Goal: Task Accomplishment & Management: Complete application form

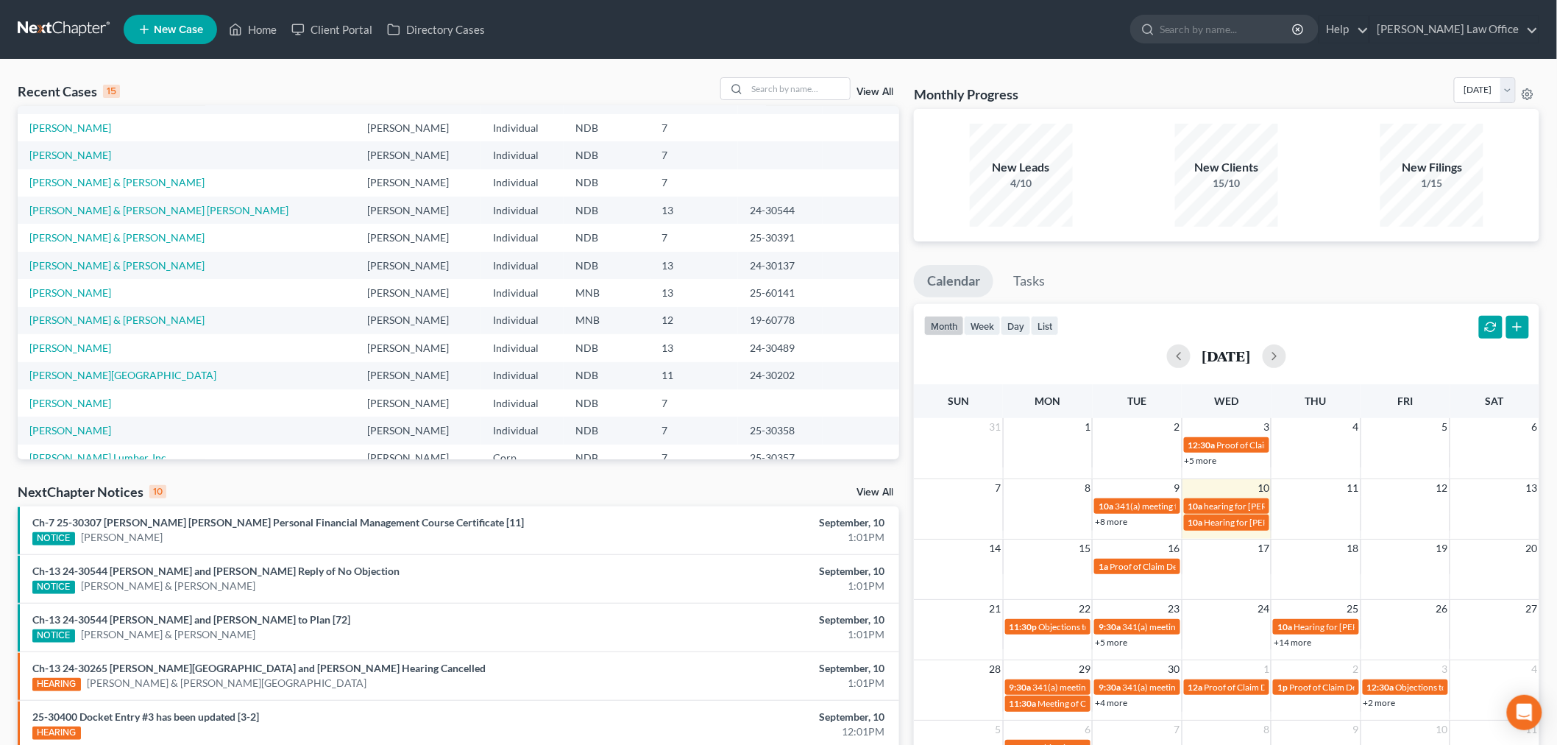
scroll to position [100, 0]
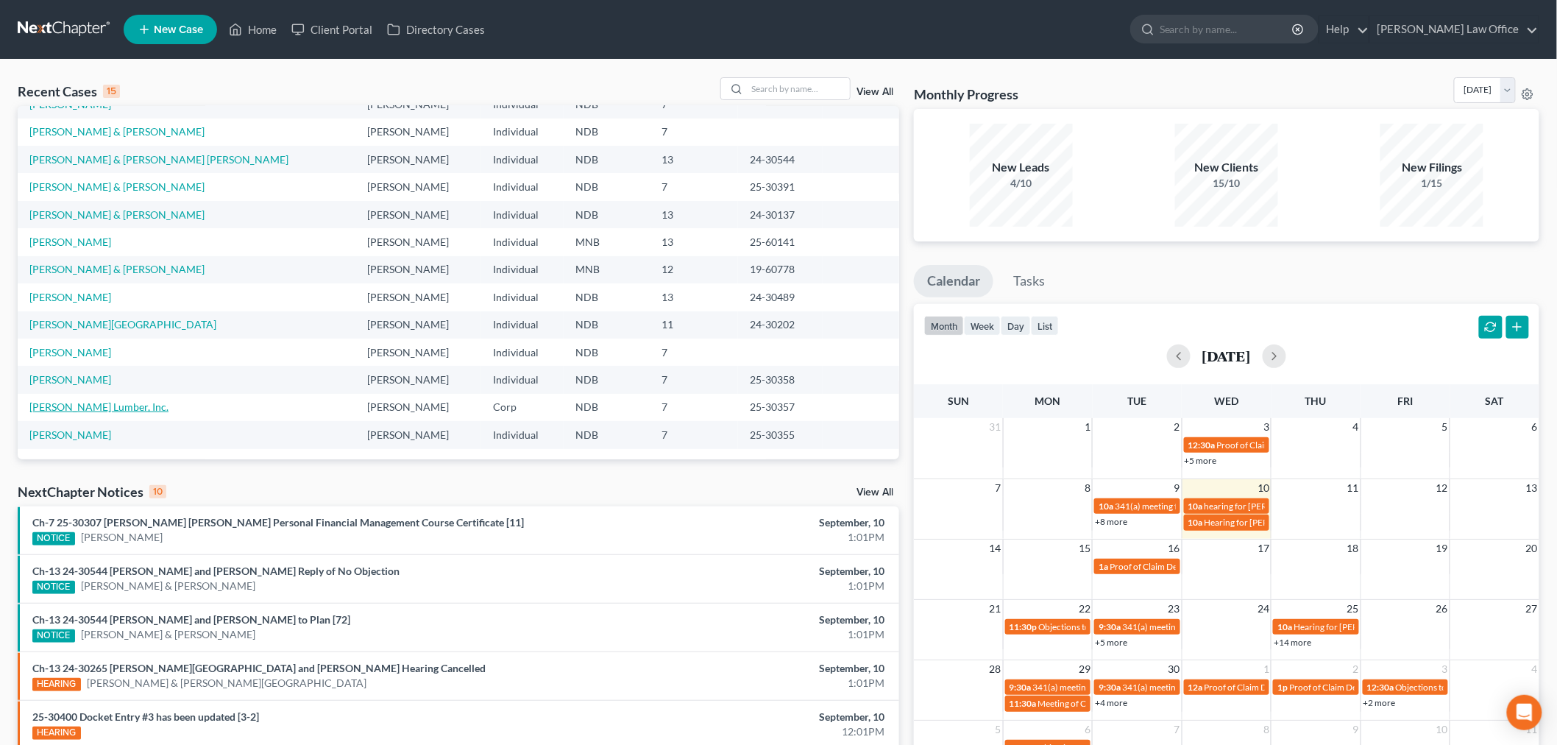
click at [100, 405] on link "[PERSON_NAME] Lumber, Inc." at bounding box center [98, 406] width 139 height 13
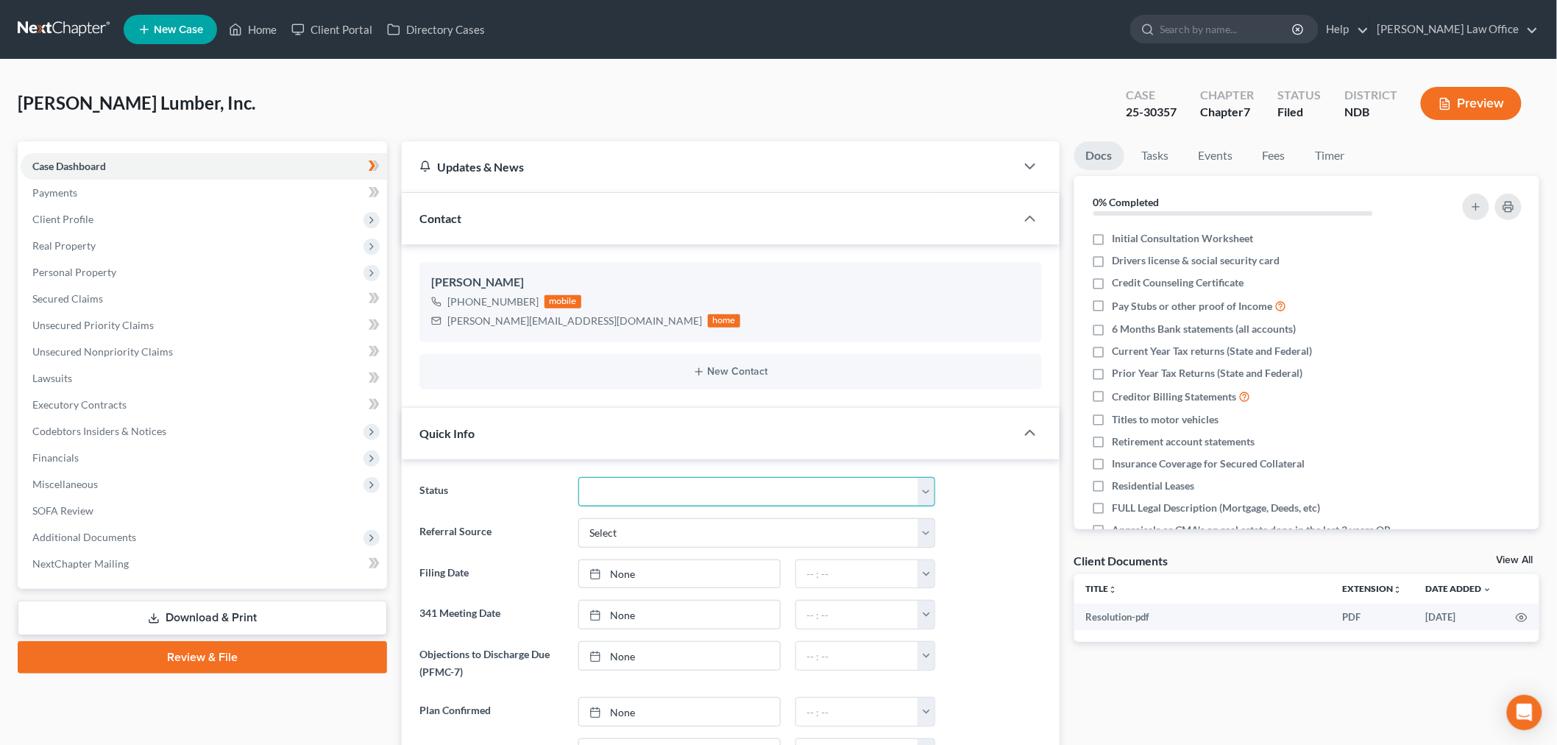
click at [631, 495] on select "10 - Chapter 13 Discharged 11 - Chapter 13 Converted to 7 12 - Debt Settlement/…" at bounding box center [756, 491] width 357 height 29
select select "8"
click at [578, 477] on select "10 - Chapter 13 Discharged 11 - Chapter 13 Converted to 7 12 - Debt Settlement/…" at bounding box center [756, 491] width 357 height 29
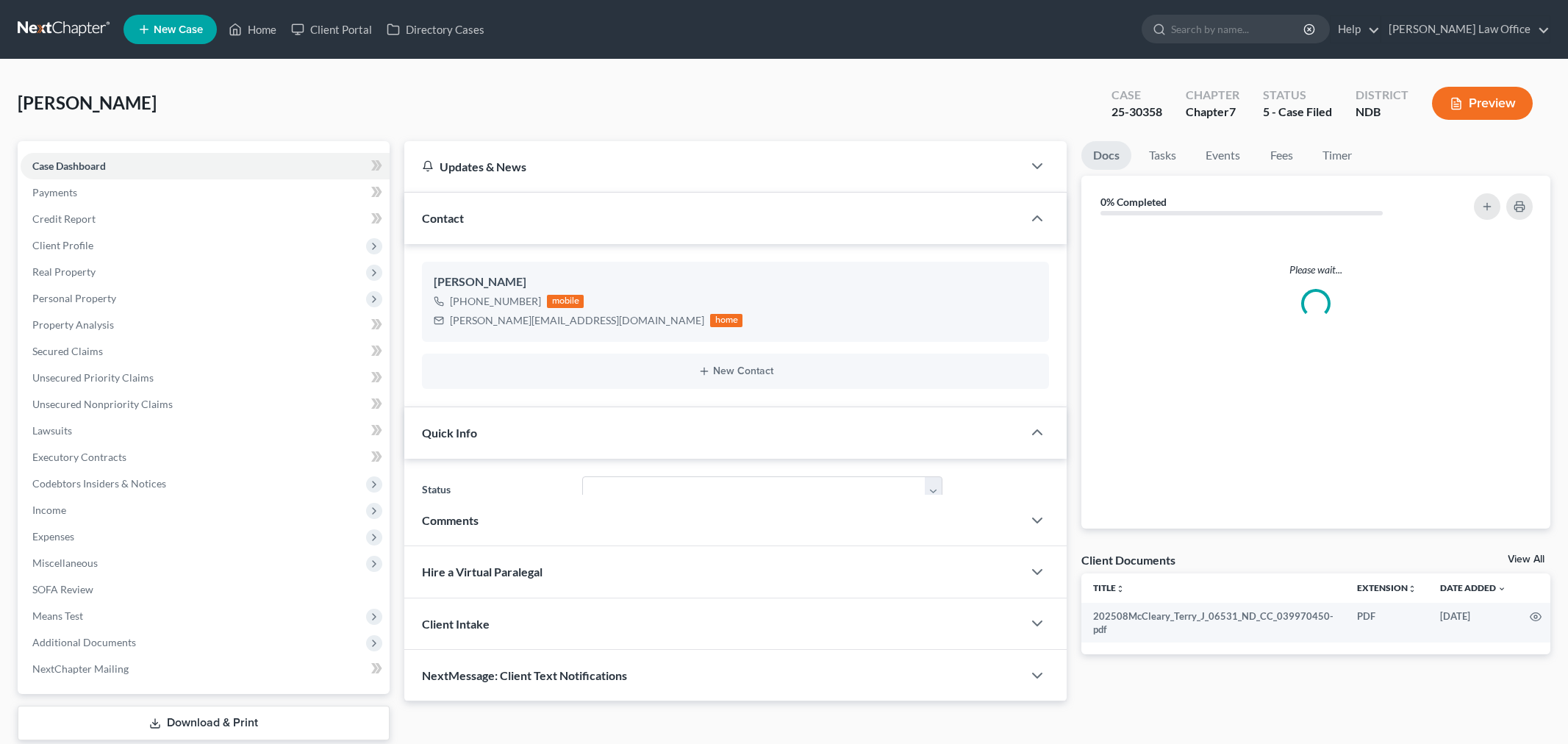
select select "6"
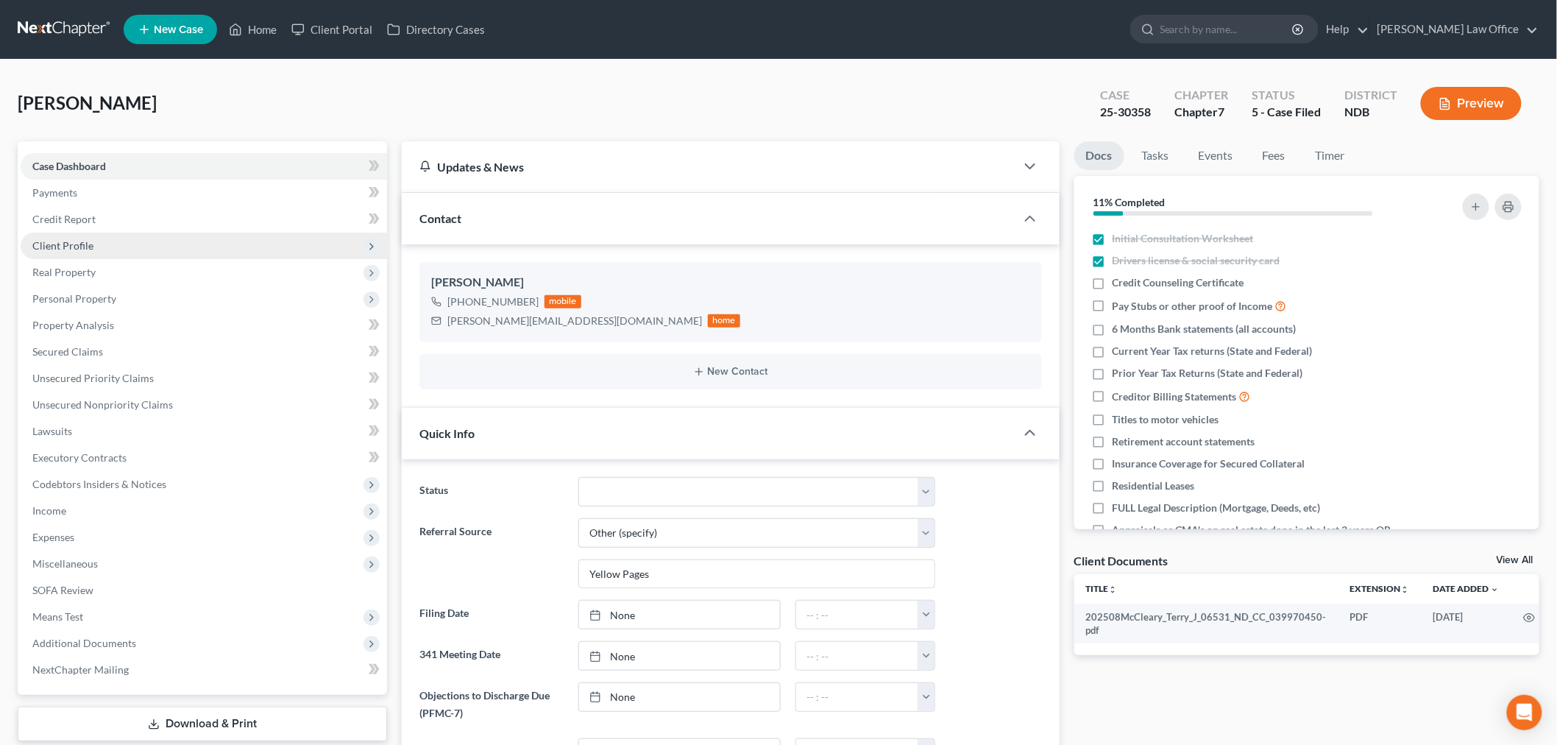
click at [91, 246] on span "Client Profile" at bounding box center [62, 245] width 61 height 13
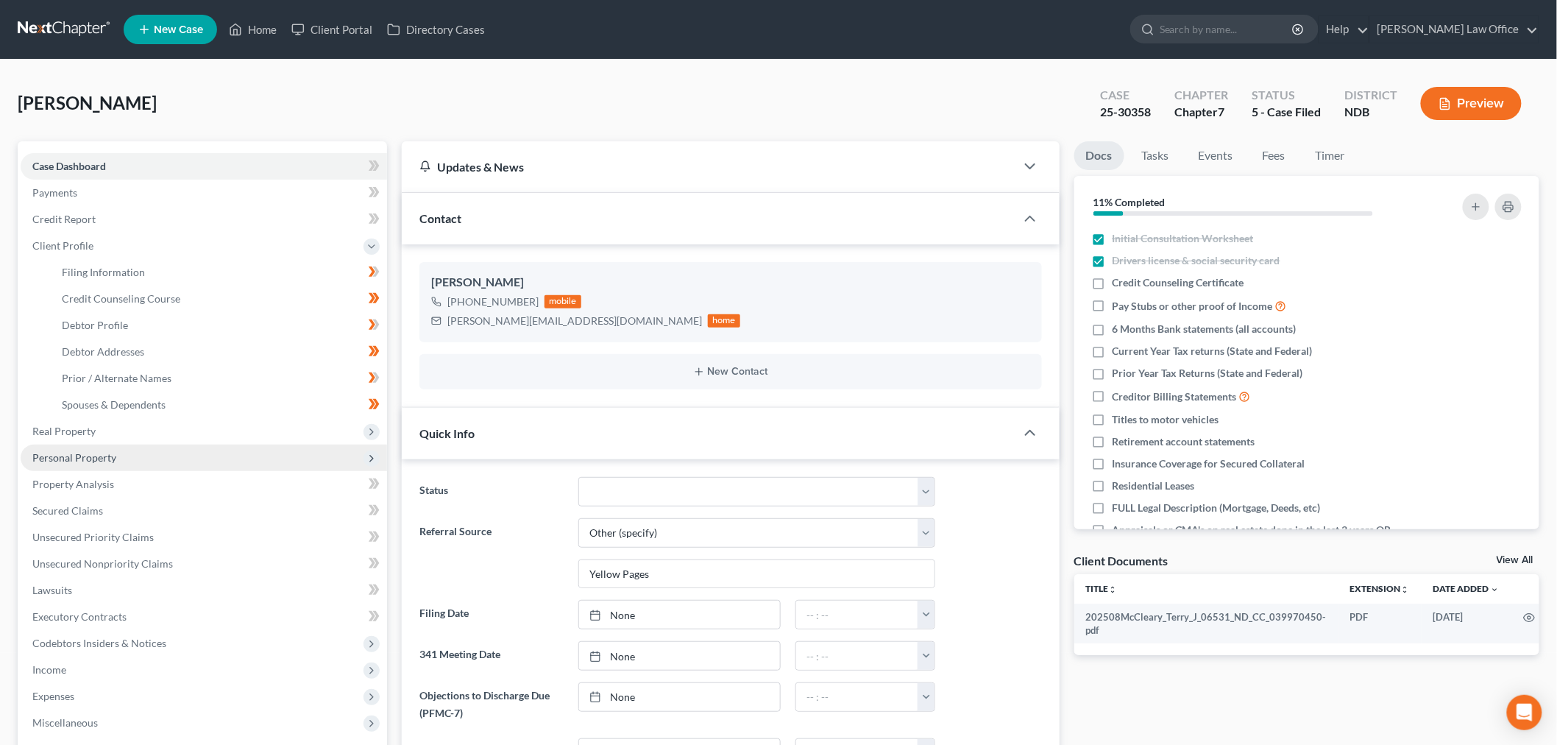
click at [102, 464] on span "Personal Property" at bounding box center [204, 457] width 366 height 26
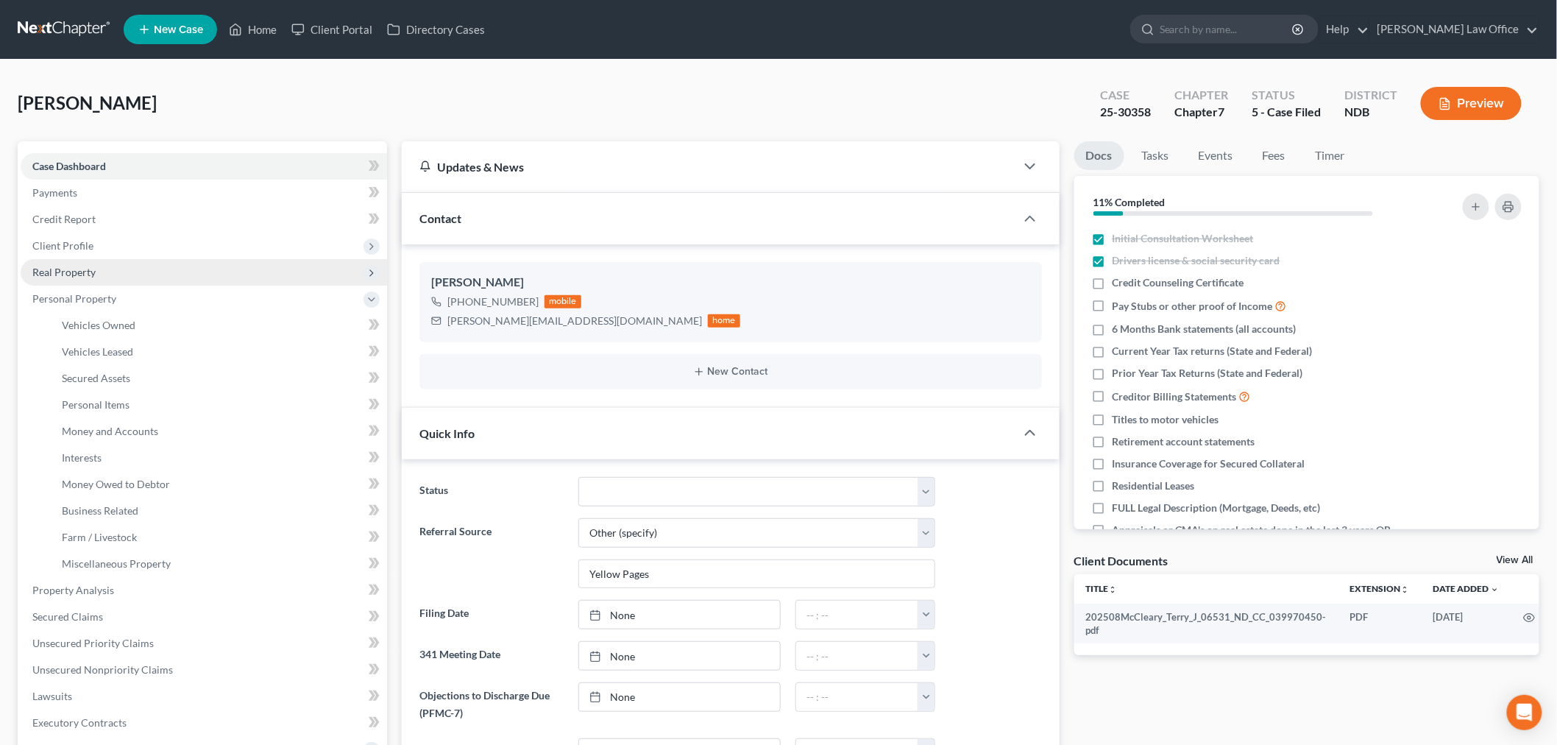
click at [96, 271] on span "Real Property" at bounding box center [204, 272] width 366 height 26
click at [138, 268] on span "Real Property" at bounding box center [204, 272] width 366 height 26
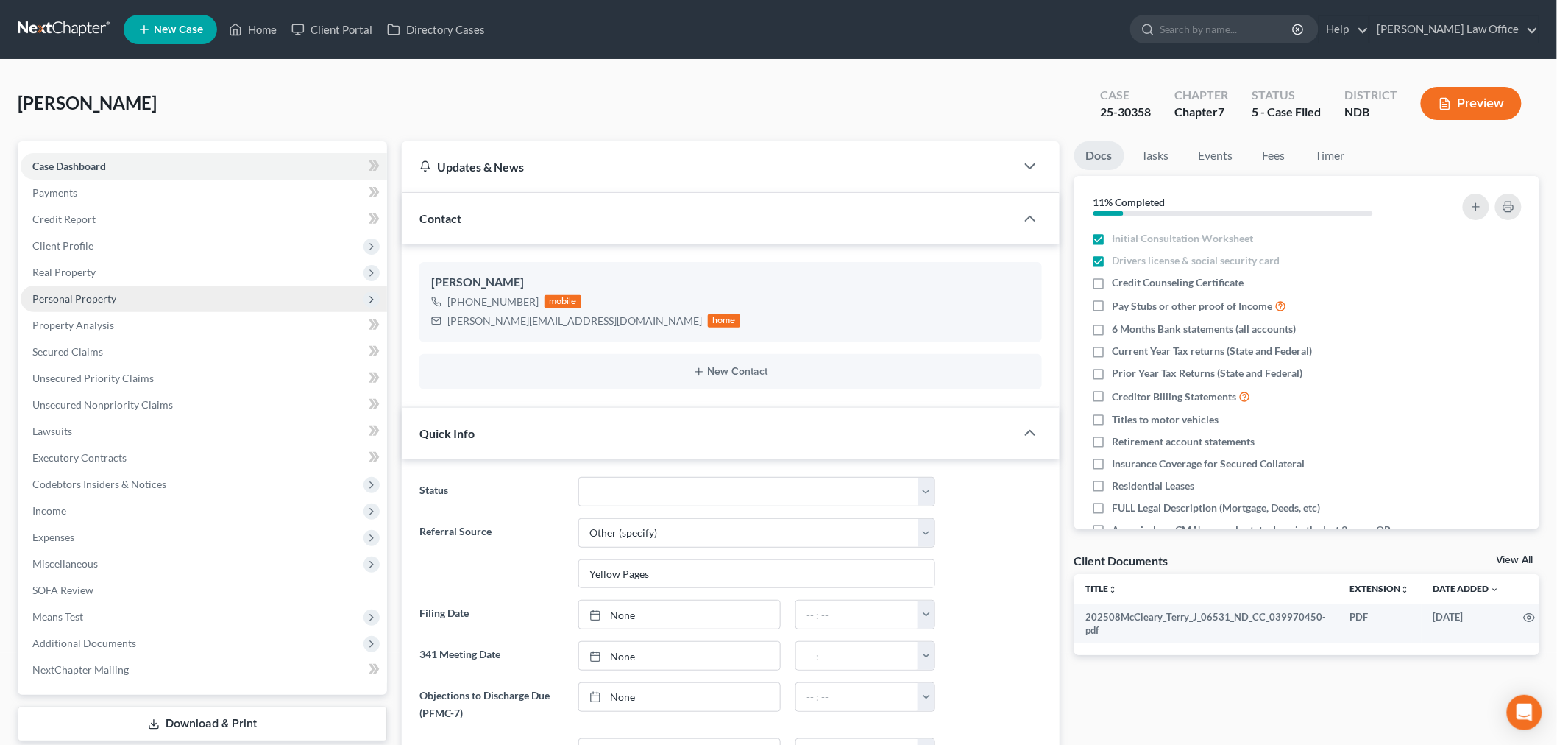
click at [119, 295] on span "Personal Property" at bounding box center [204, 299] width 366 height 26
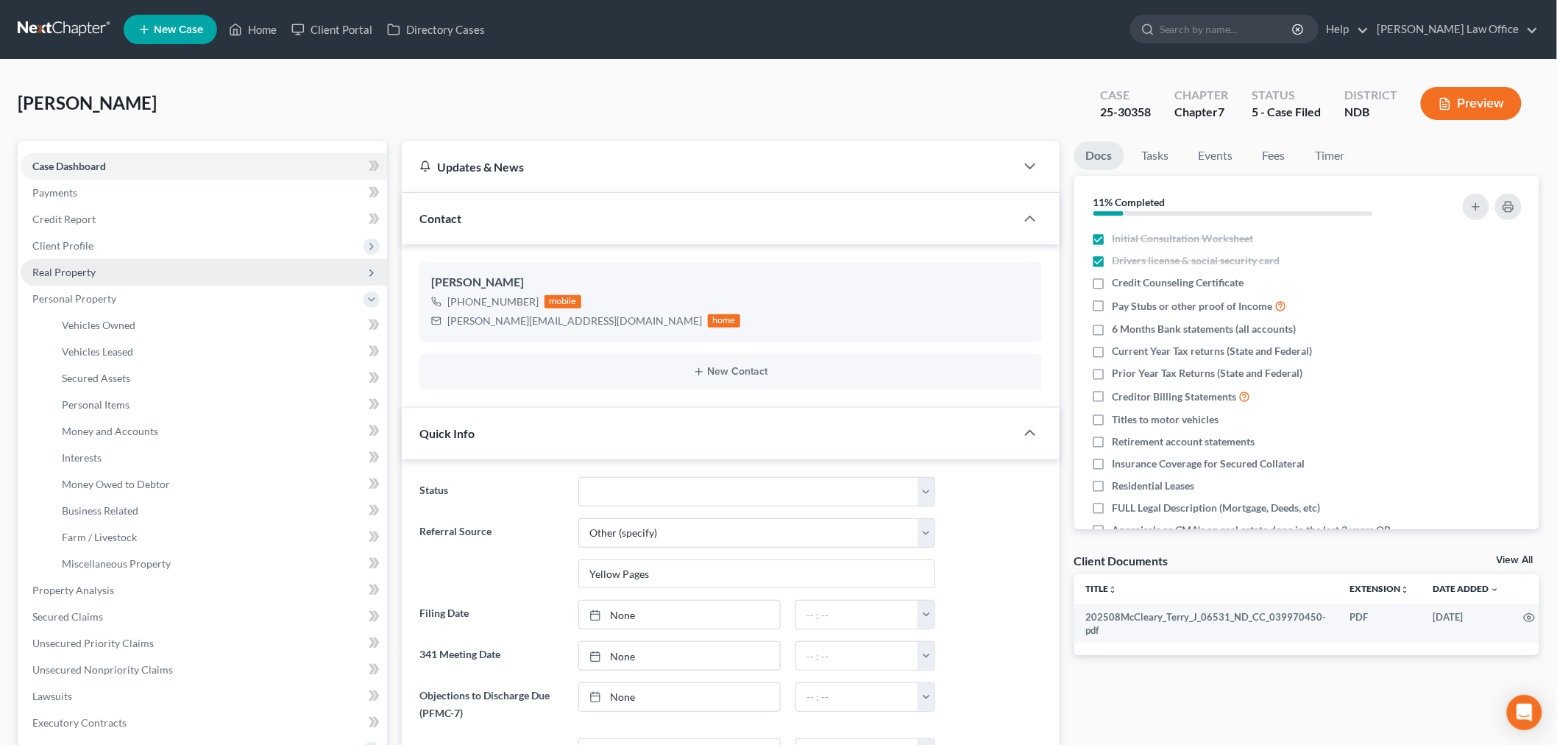
click at [99, 270] on span "Real Property" at bounding box center [204, 272] width 366 height 26
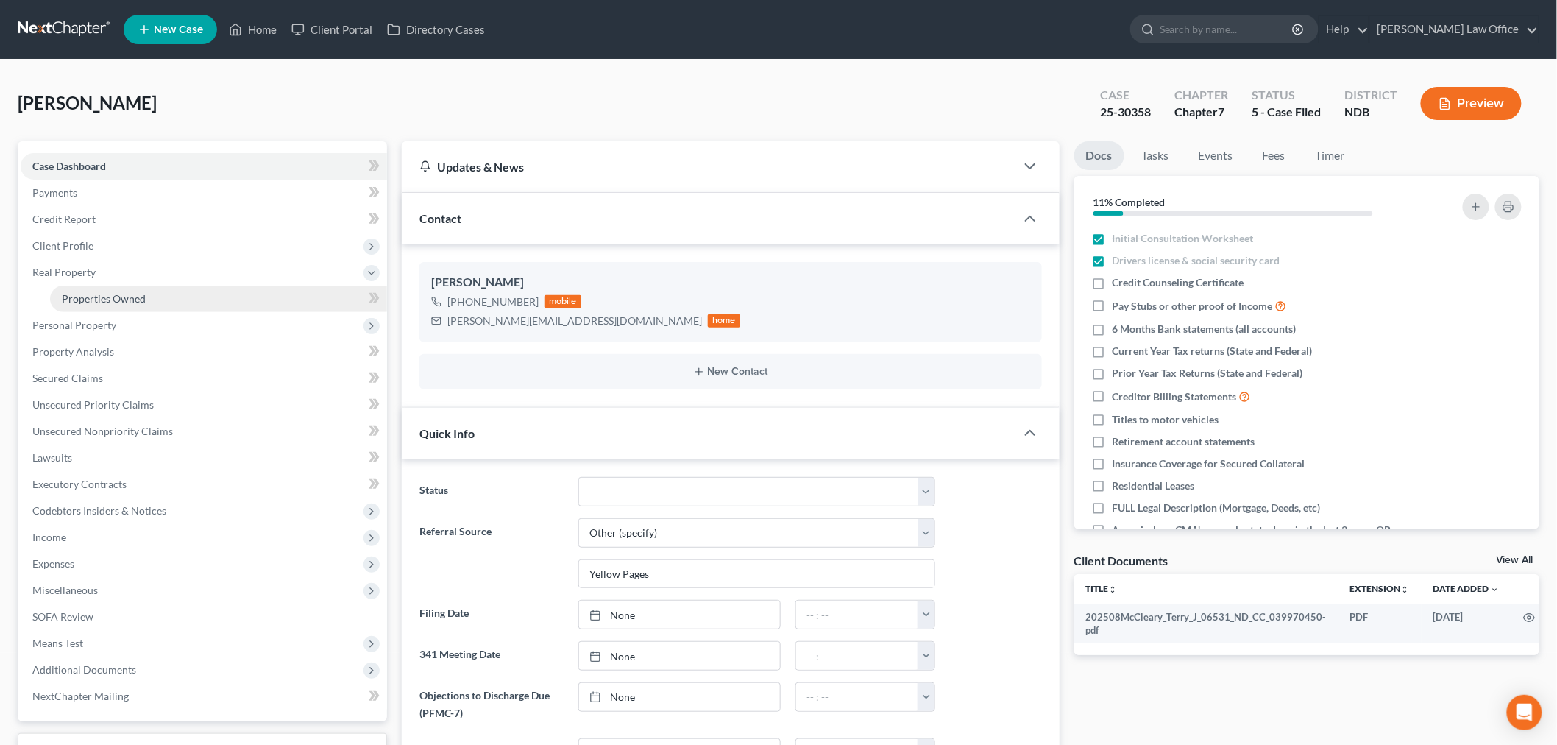
click at [103, 286] on link "Properties Owned" at bounding box center [218, 299] width 337 height 26
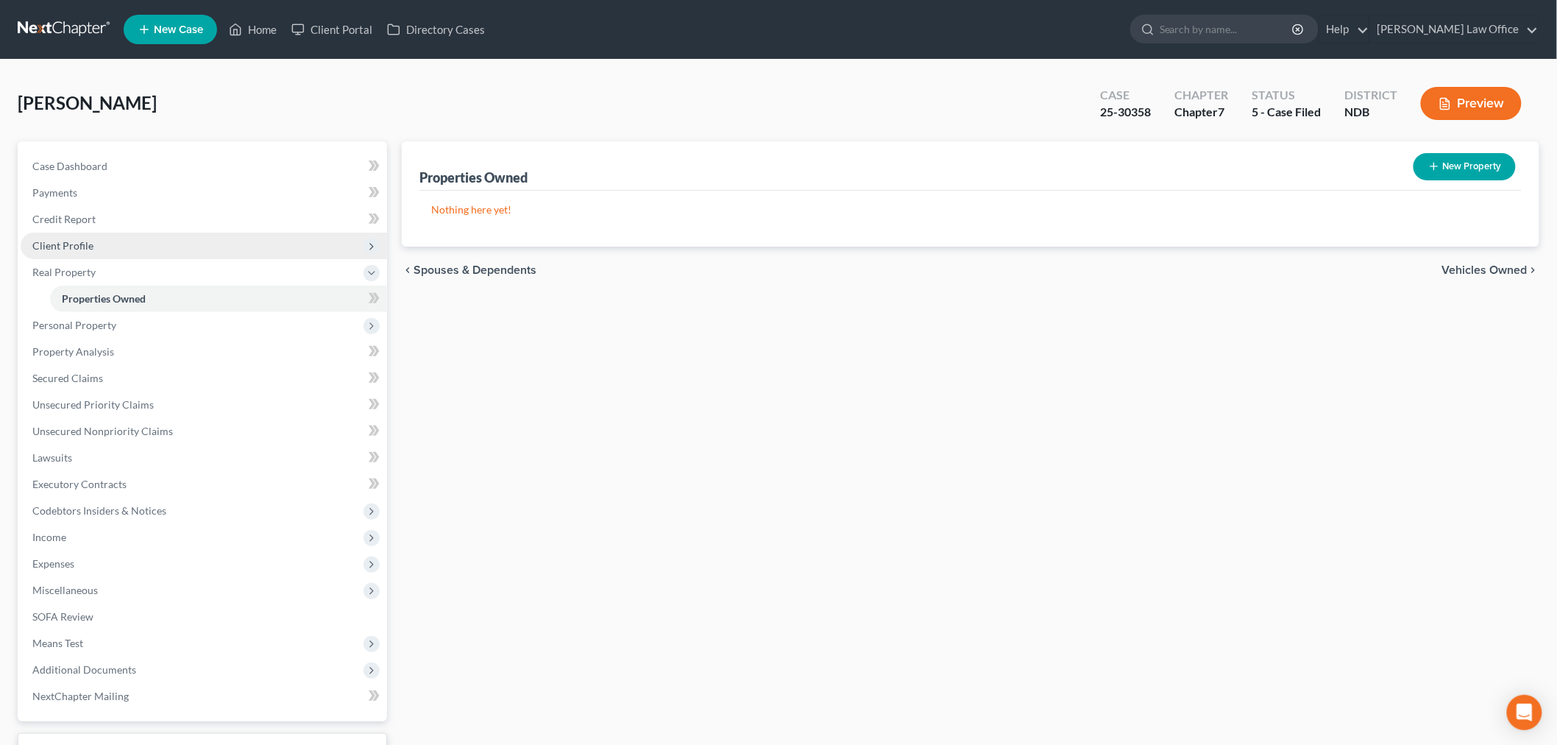
click at [107, 238] on span "Client Profile" at bounding box center [204, 246] width 366 height 26
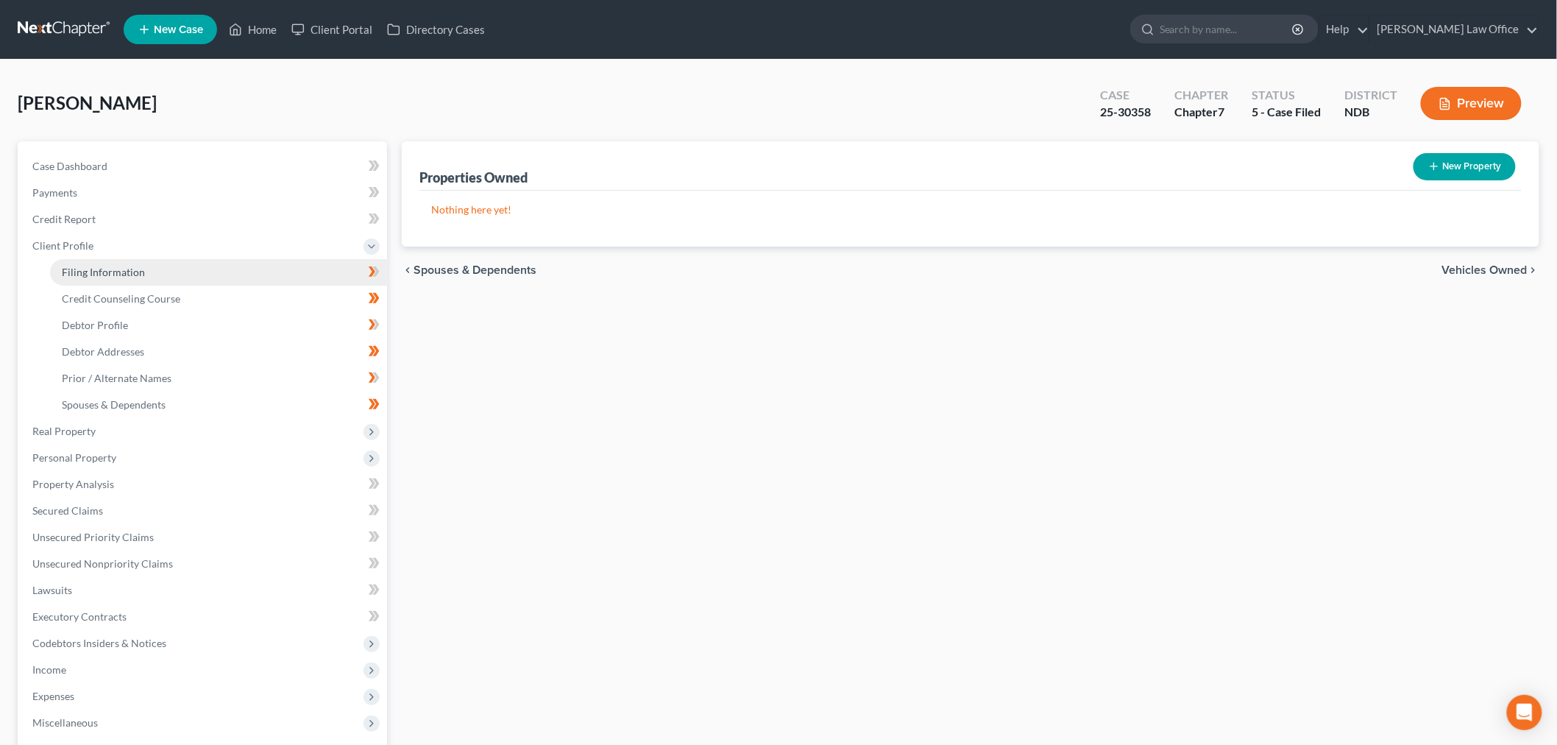
click at [118, 272] on span "Filing Information" at bounding box center [103, 272] width 83 height 13
select select "0"
select select "3"
select select "0"
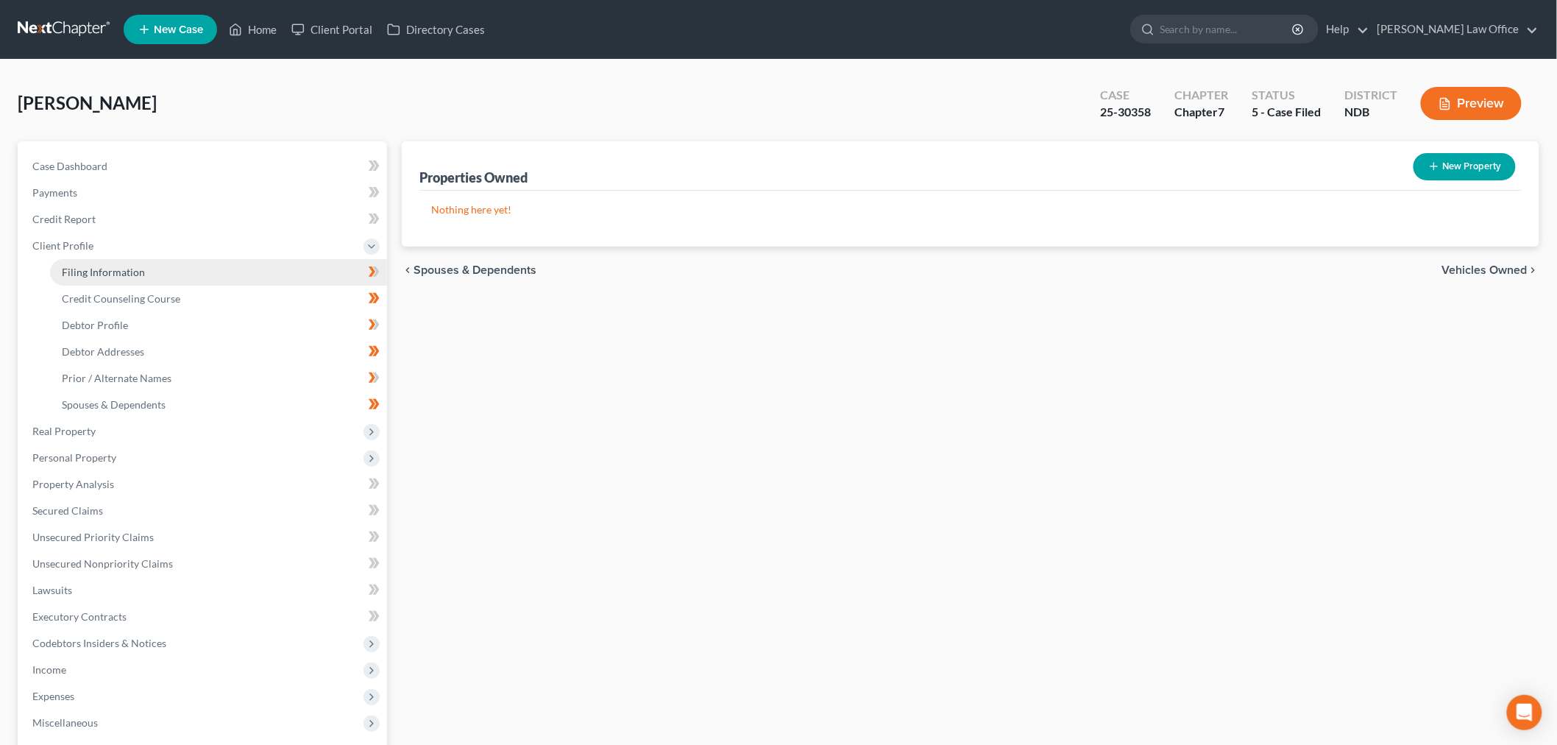
select select "29"
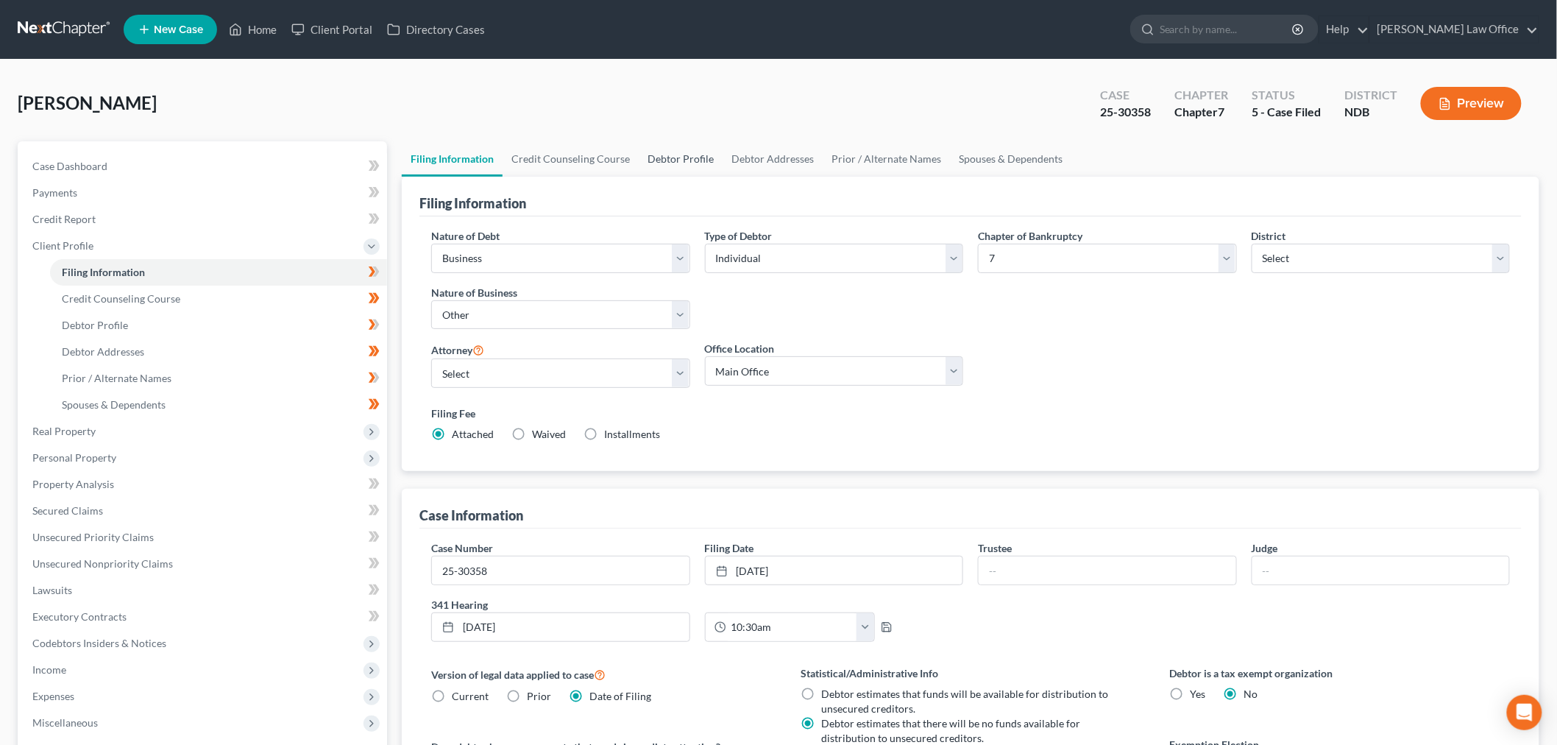
click at [648, 160] on link "Debtor Profile" at bounding box center [681, 158] width 84 height 35
select select "0"
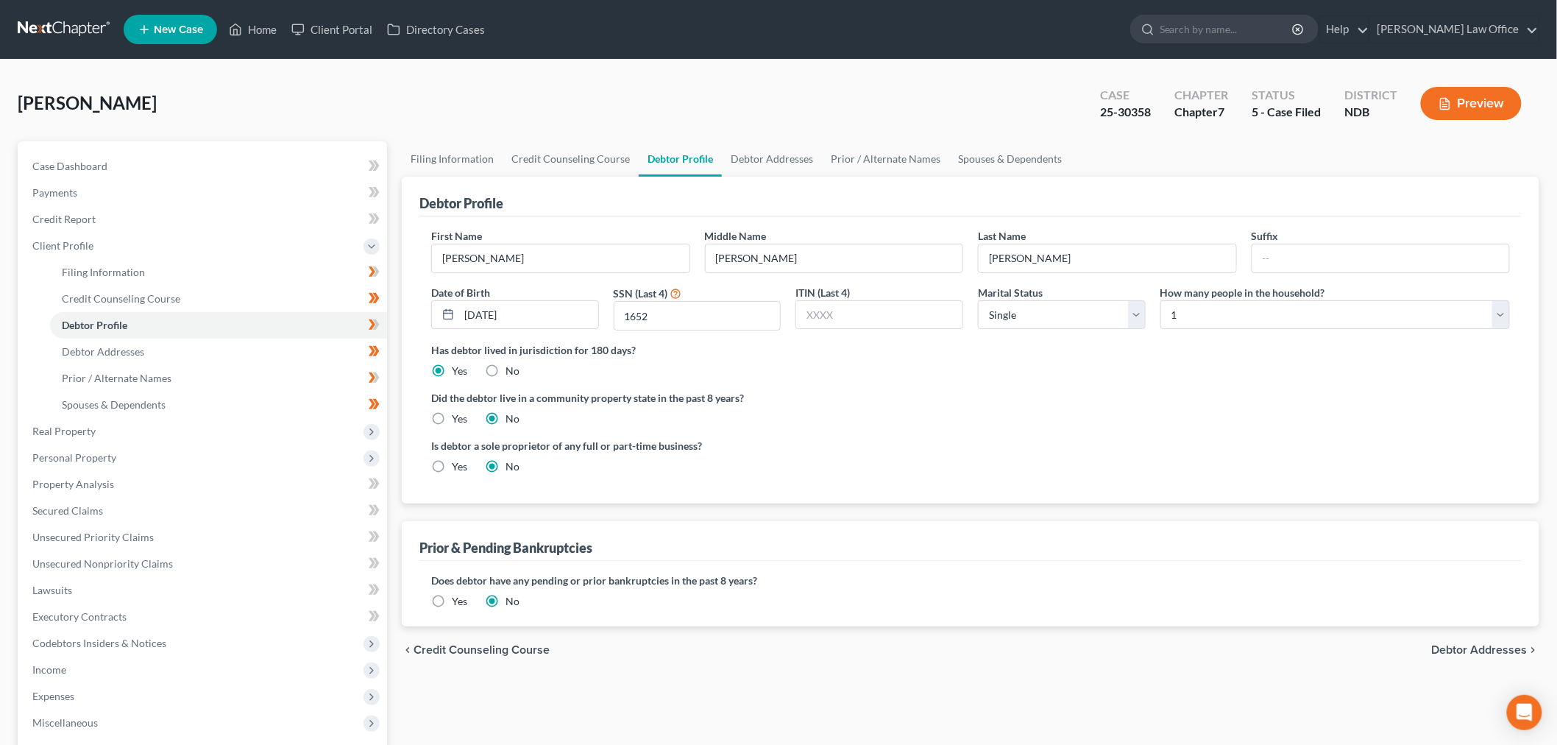
radio input "true"
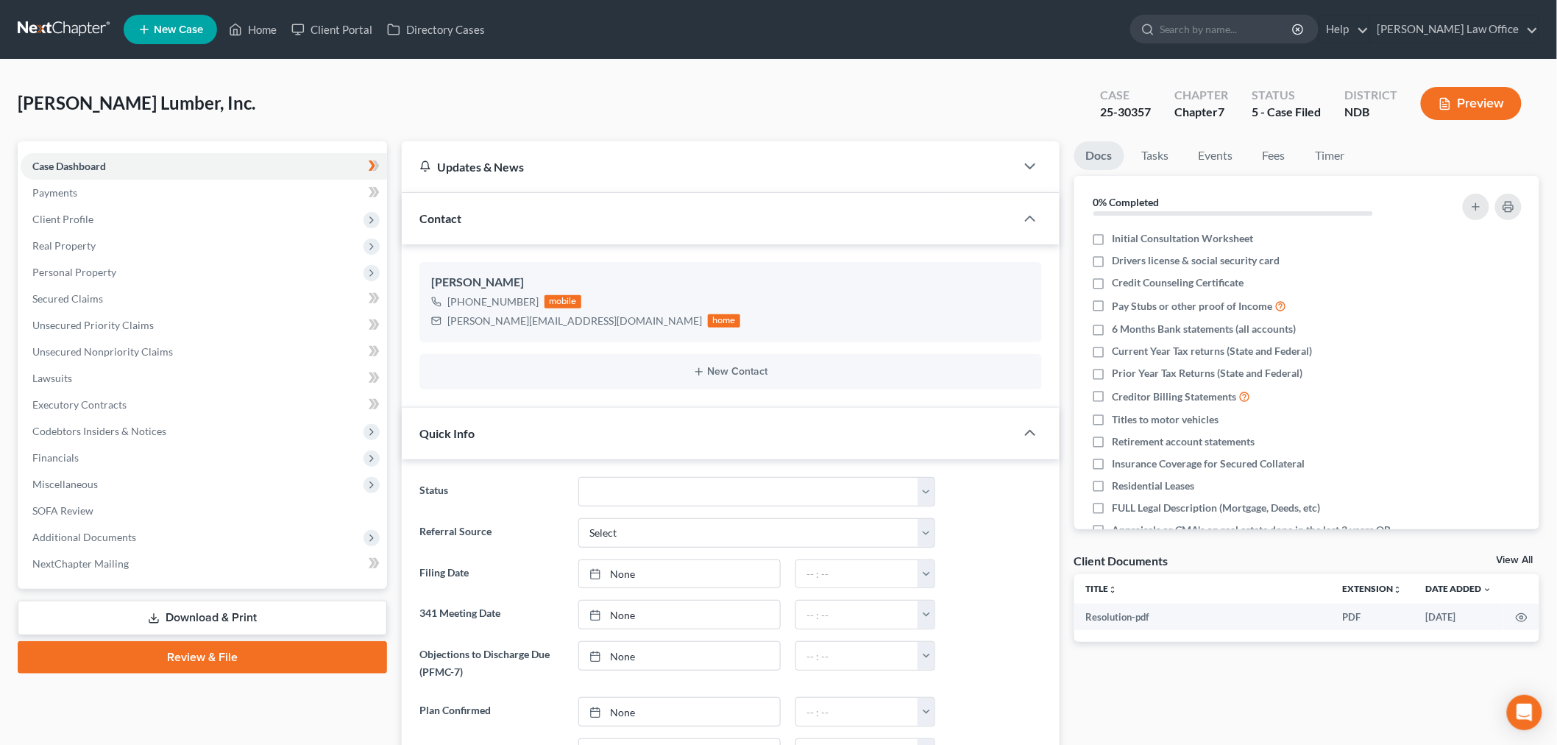
click at [100, 24] on link at bounding box center [65, 29] width 94 height 26
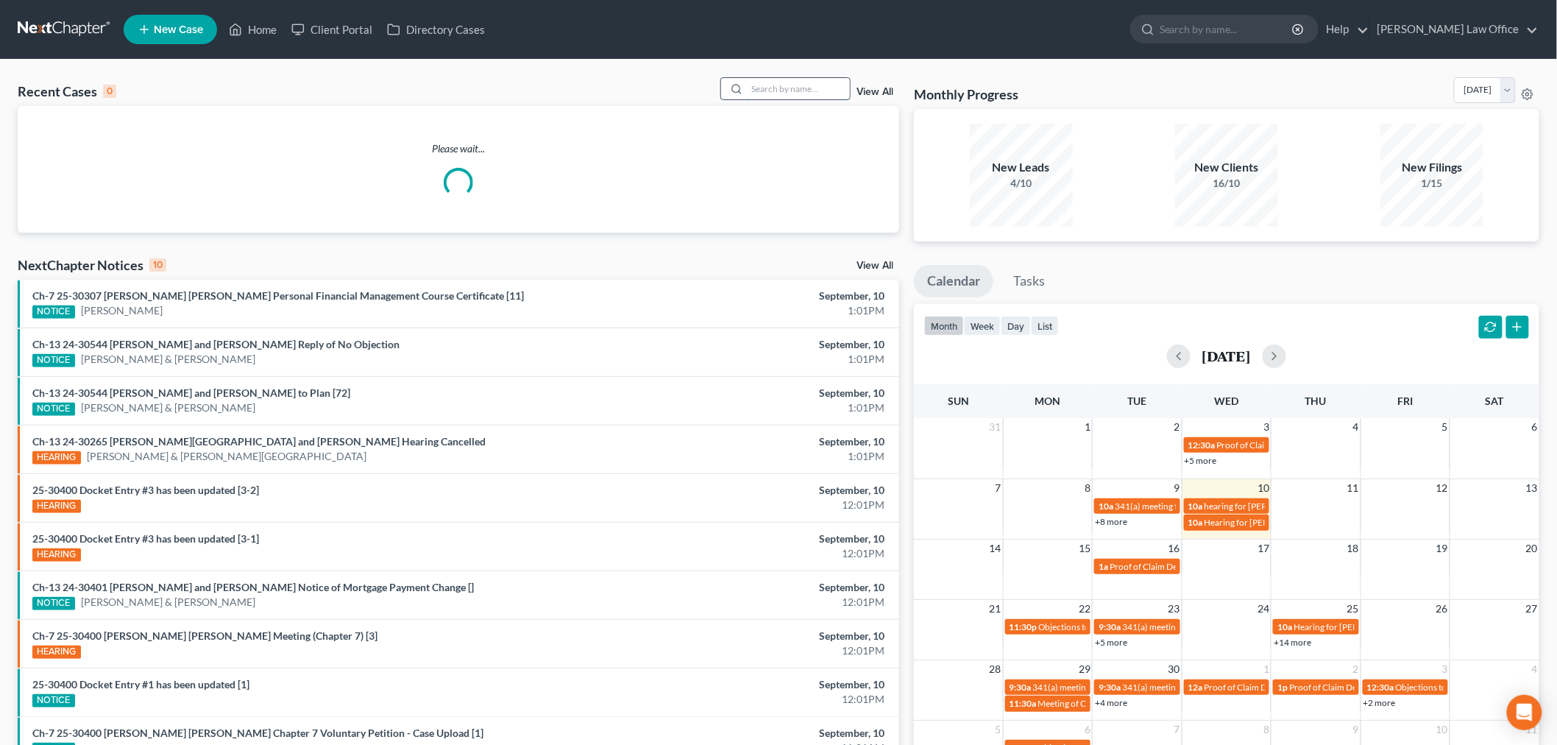
click at [768, 96] on input "search" at bounding box center [798, 88] width 103 height 21
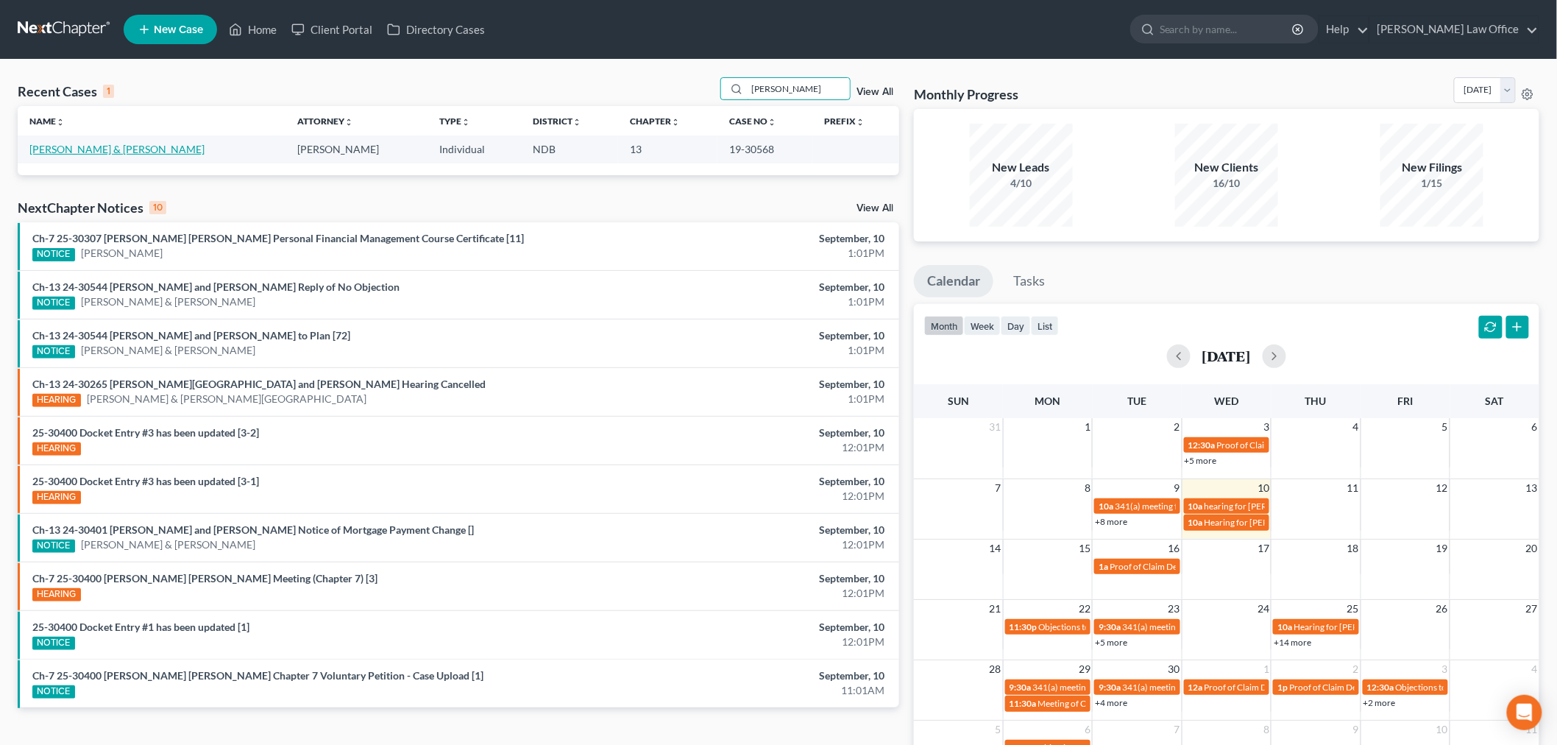
type input "bohl"
click at [107, 144] on link "Bohl, Calvin & Roberta" at bounding box center [116, 149] width 175 height 13
select select "6"
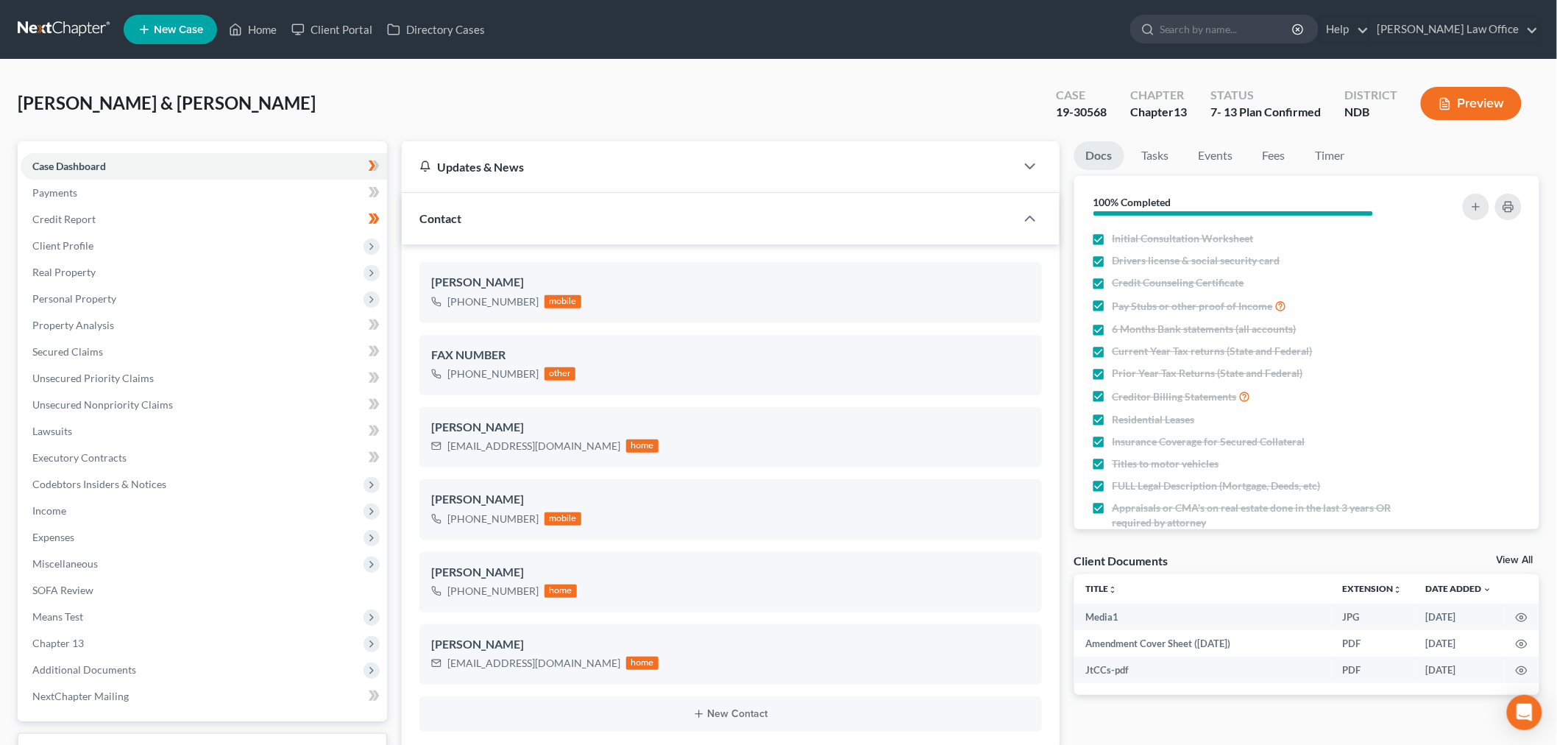
scroll to position [1557, 0]
